Goal: Navigation & Orientation: Find specific page/section

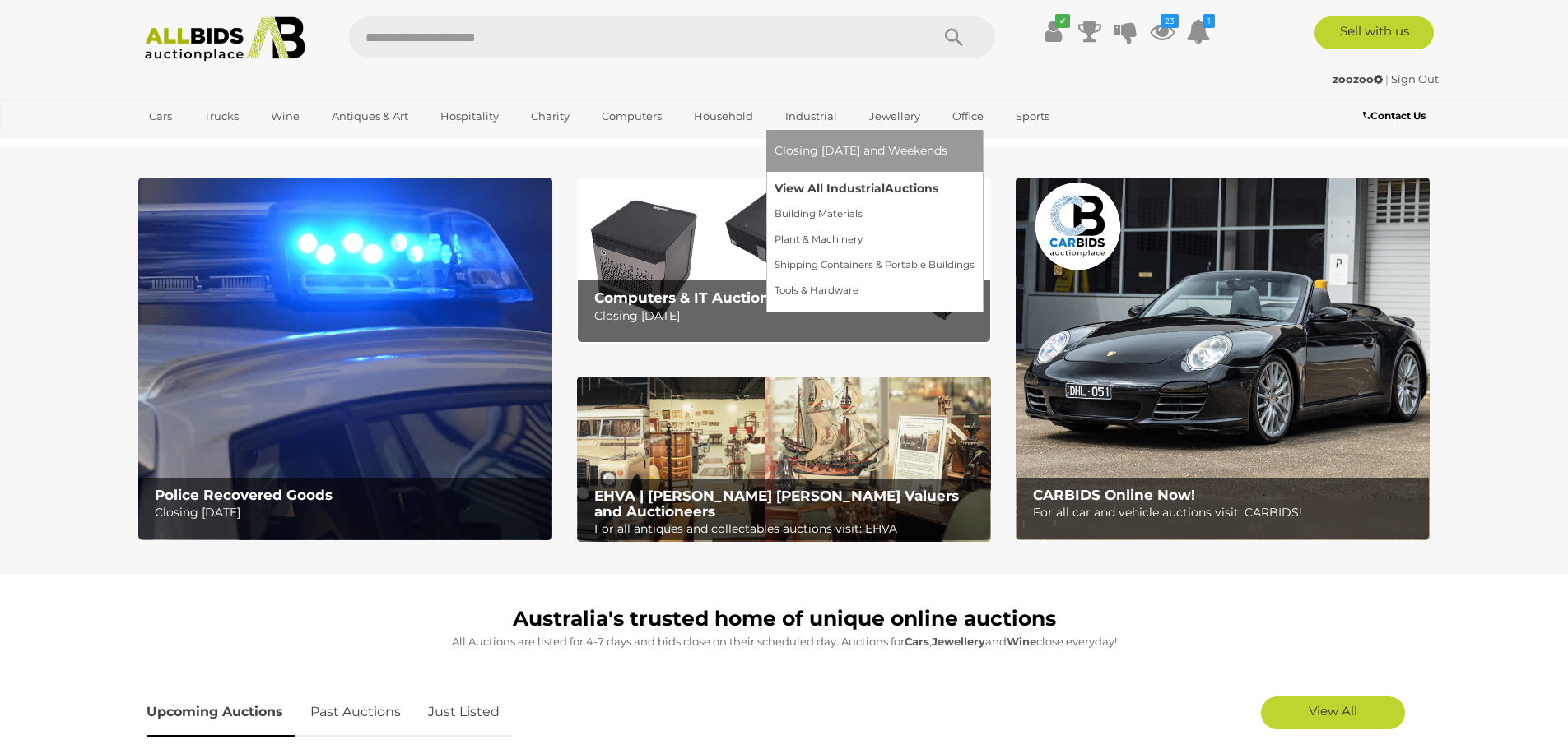
click at [821, 187] on link "View All Industrial Auctions" at bounding box center [873, 189] width 200 height 26
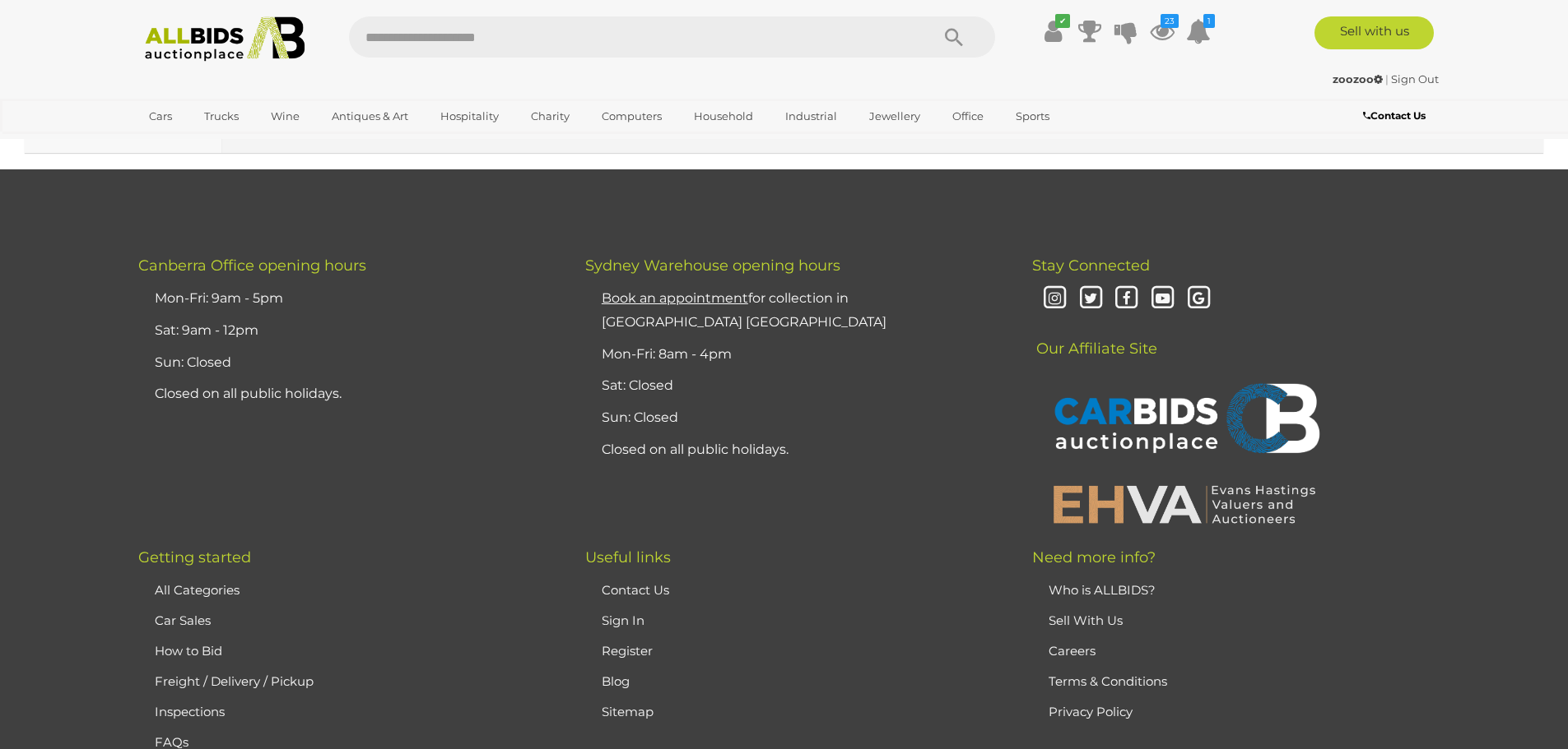
scroll to position [15869, 0]
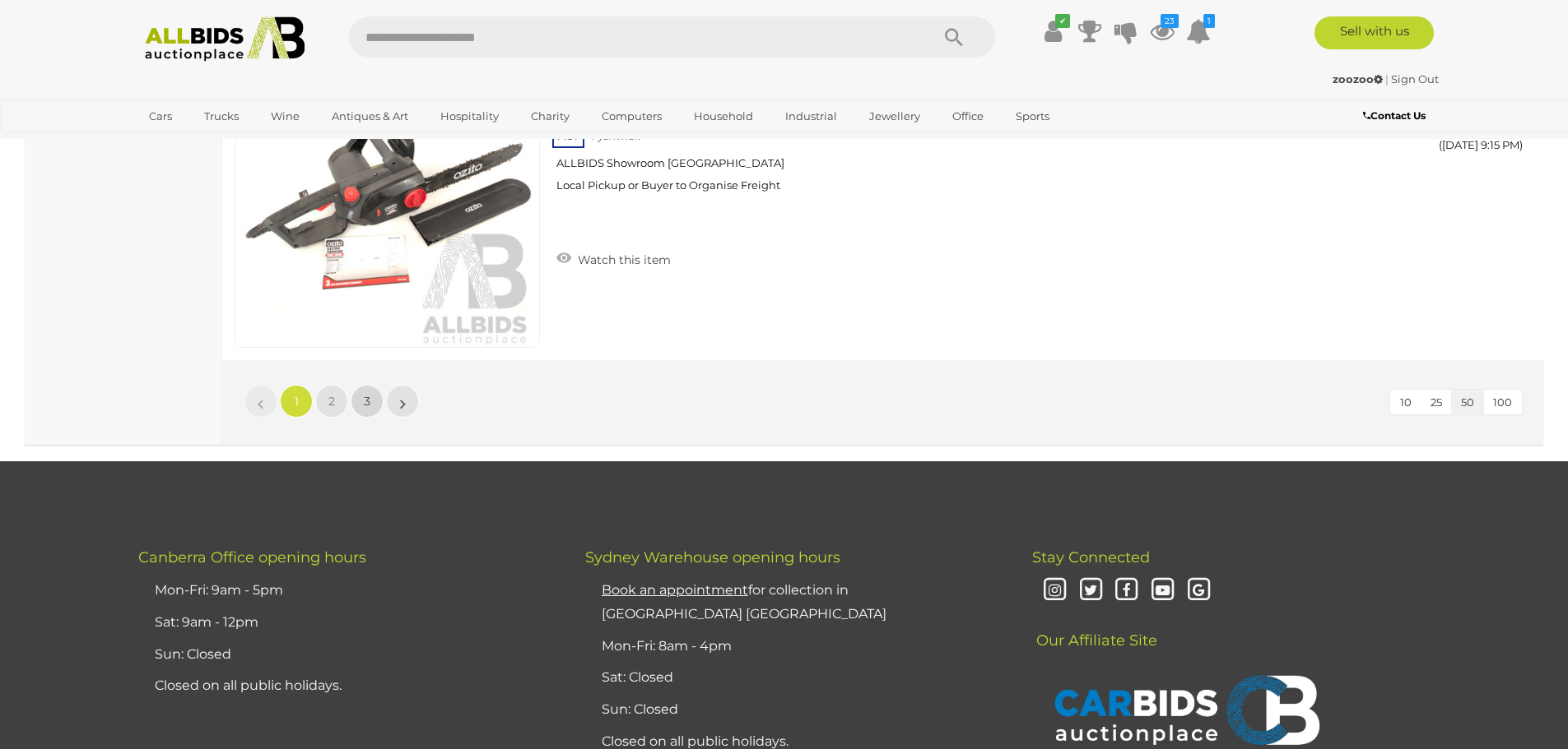
click at [362, 400] on link "3" at bounding box center [367, 401] width 33 height 33
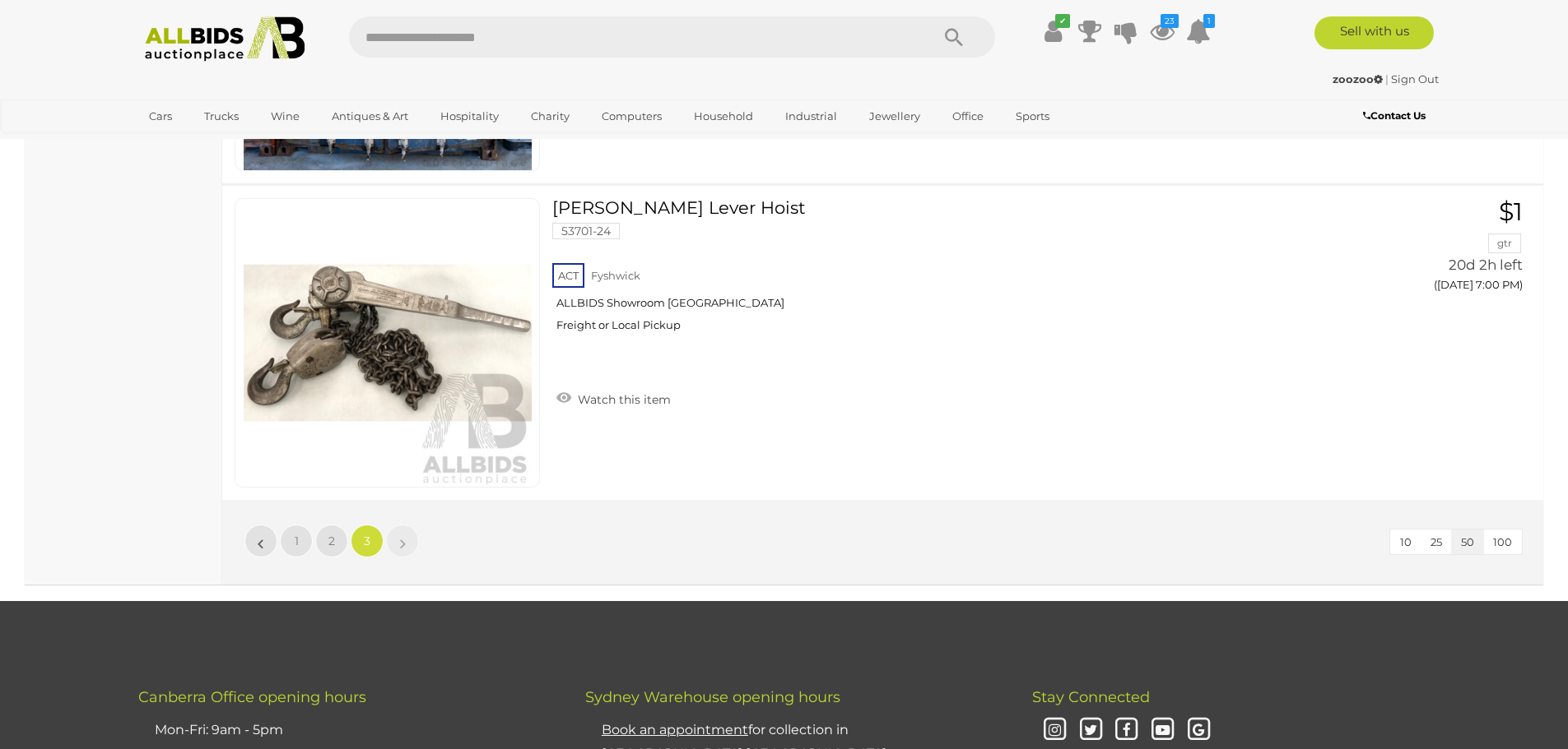
scroll to position [4774, 0]
